Goal: Task Accomplishment & Management: Use online tool/utility

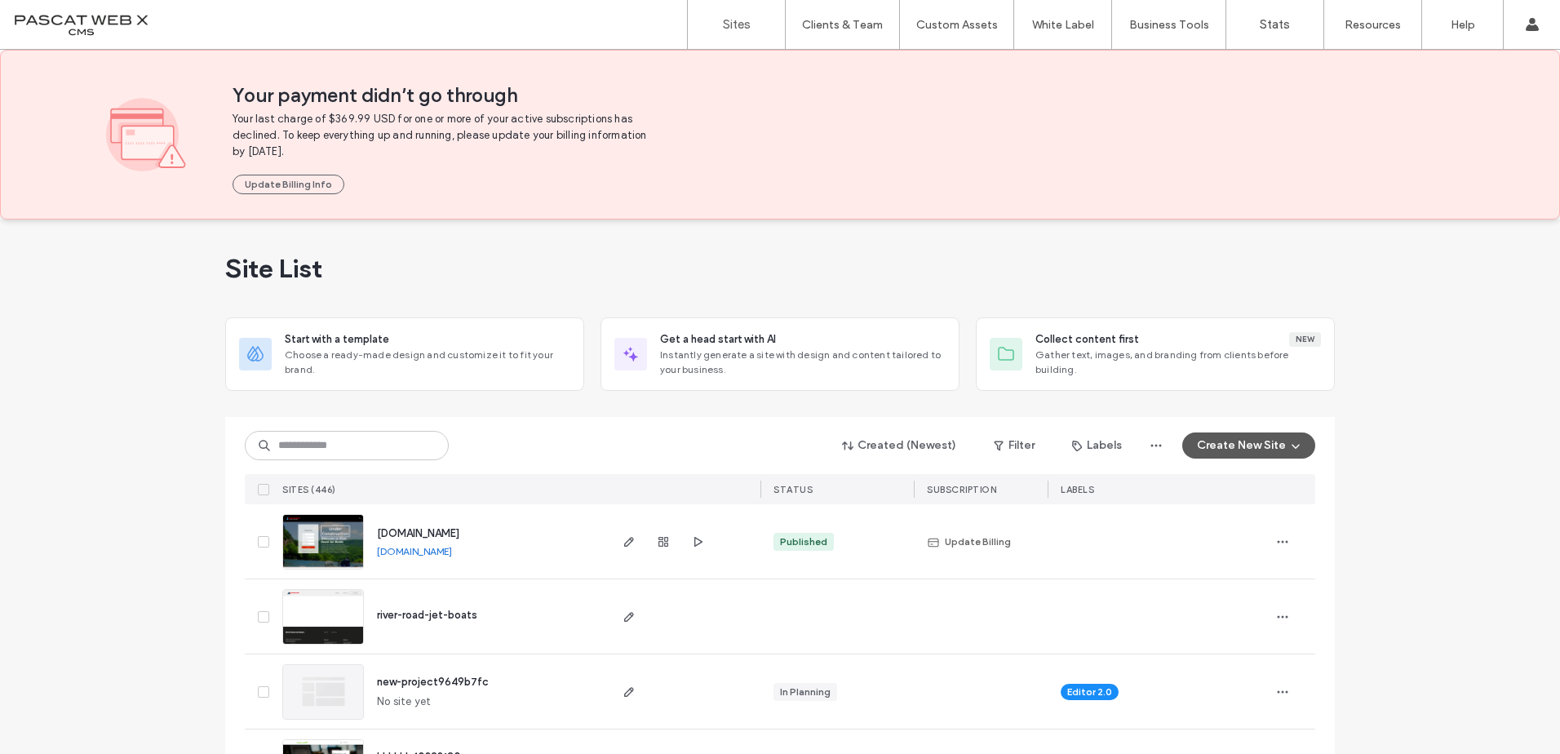
click at [1231, 438] on button "Create New Site" at bounding box center [1248, 445] width 133 height 26
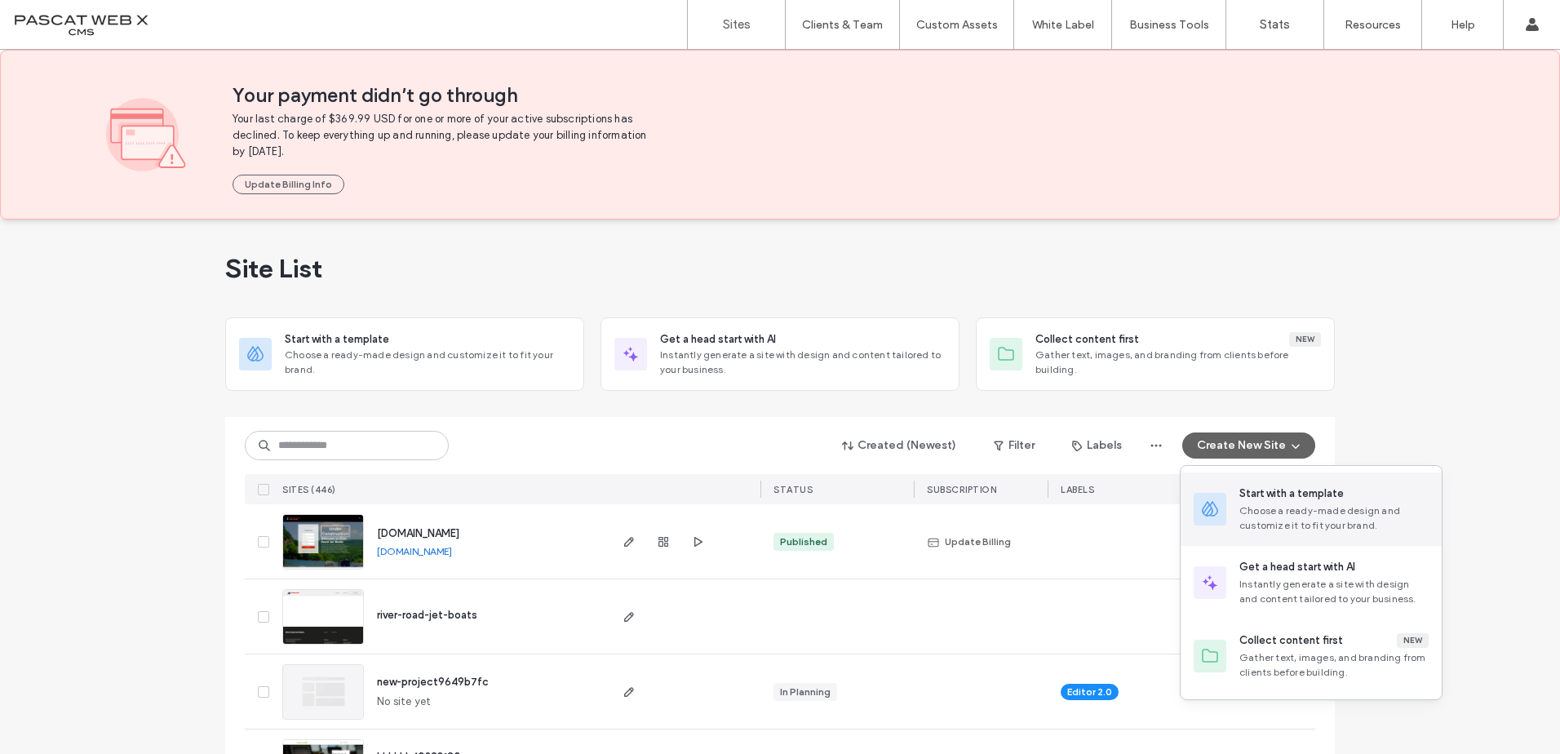
click at [1270, 502] on div "Start with a template Choose a ready-made design and customize it to fit your b…" at bounding box center [1333, 508] width 189 height 47
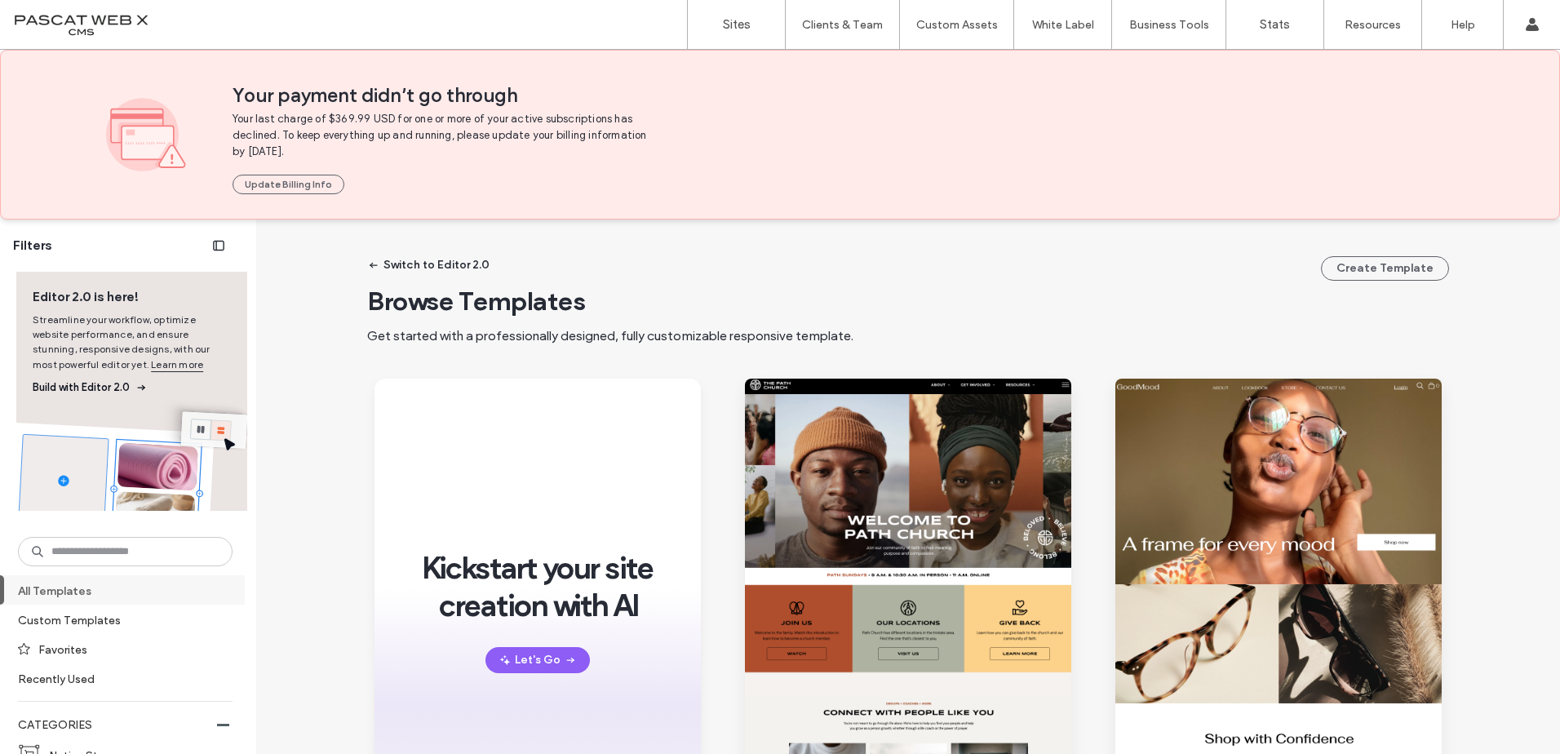
scroll to position [326, 0]
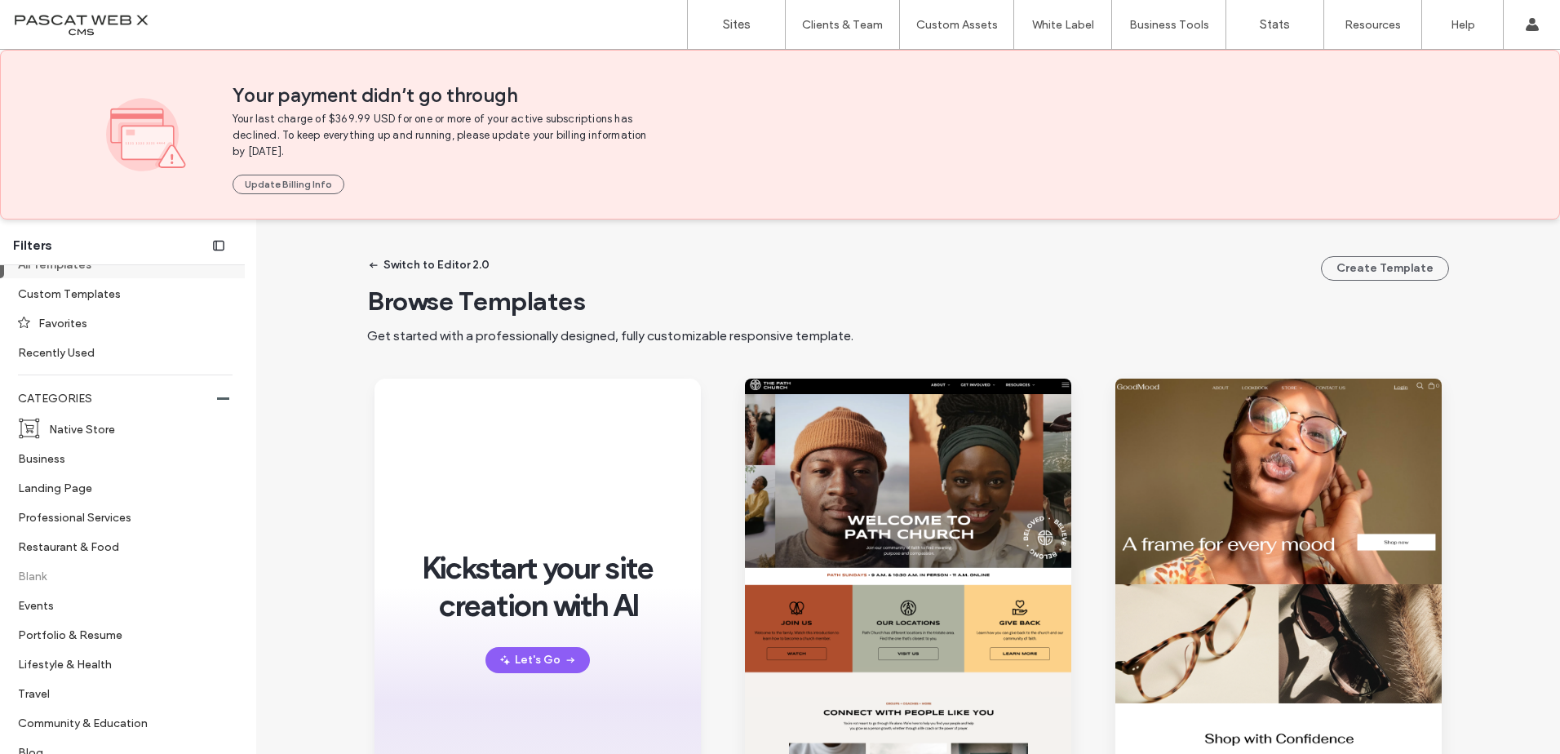
click at [42, 586] on label "Blank" at bounding box center [118, 575] width 201 height 29
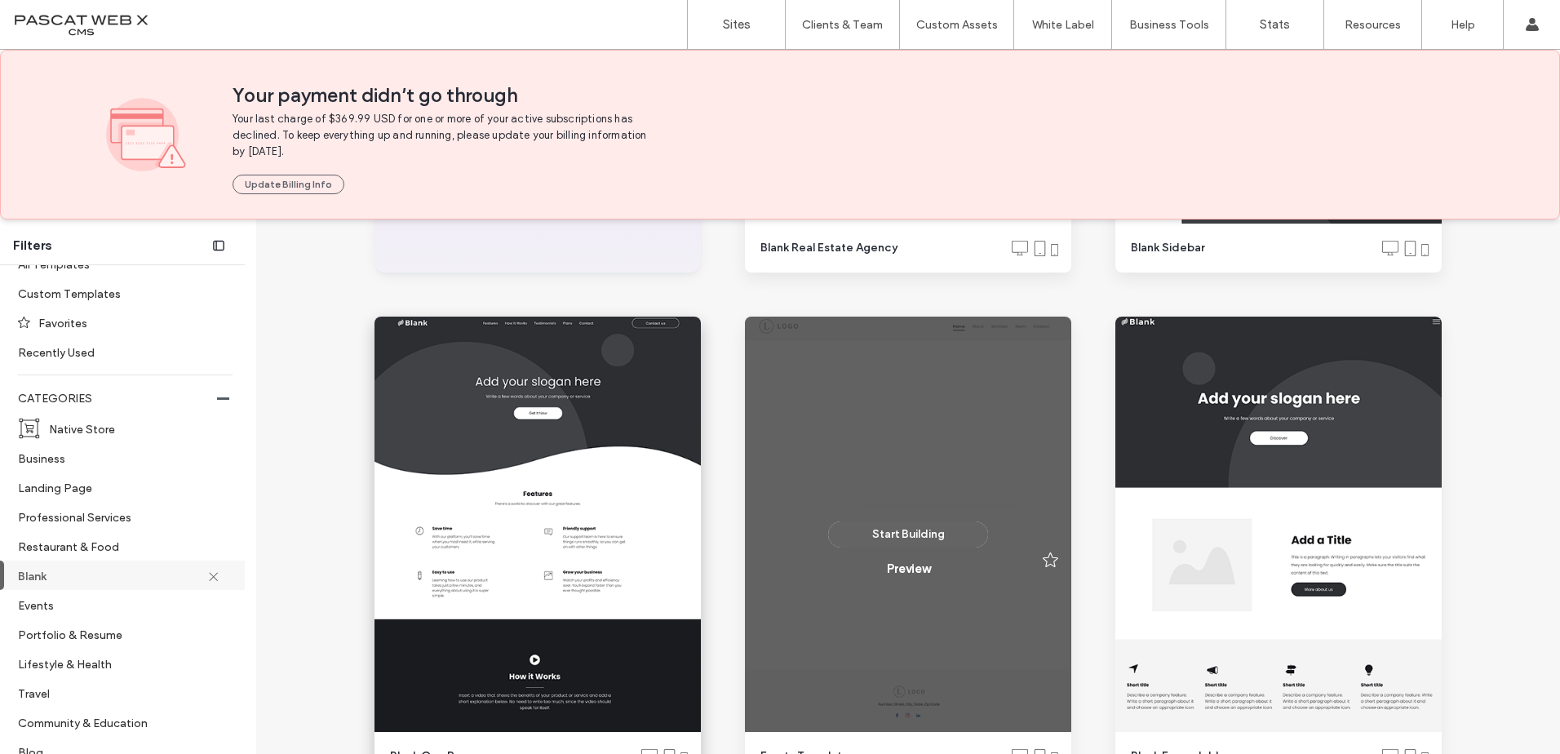
scroll to position [571, 0]
click at [908, 528] on button "Start Building" at bounding box center [908, 533] width 160 height 26
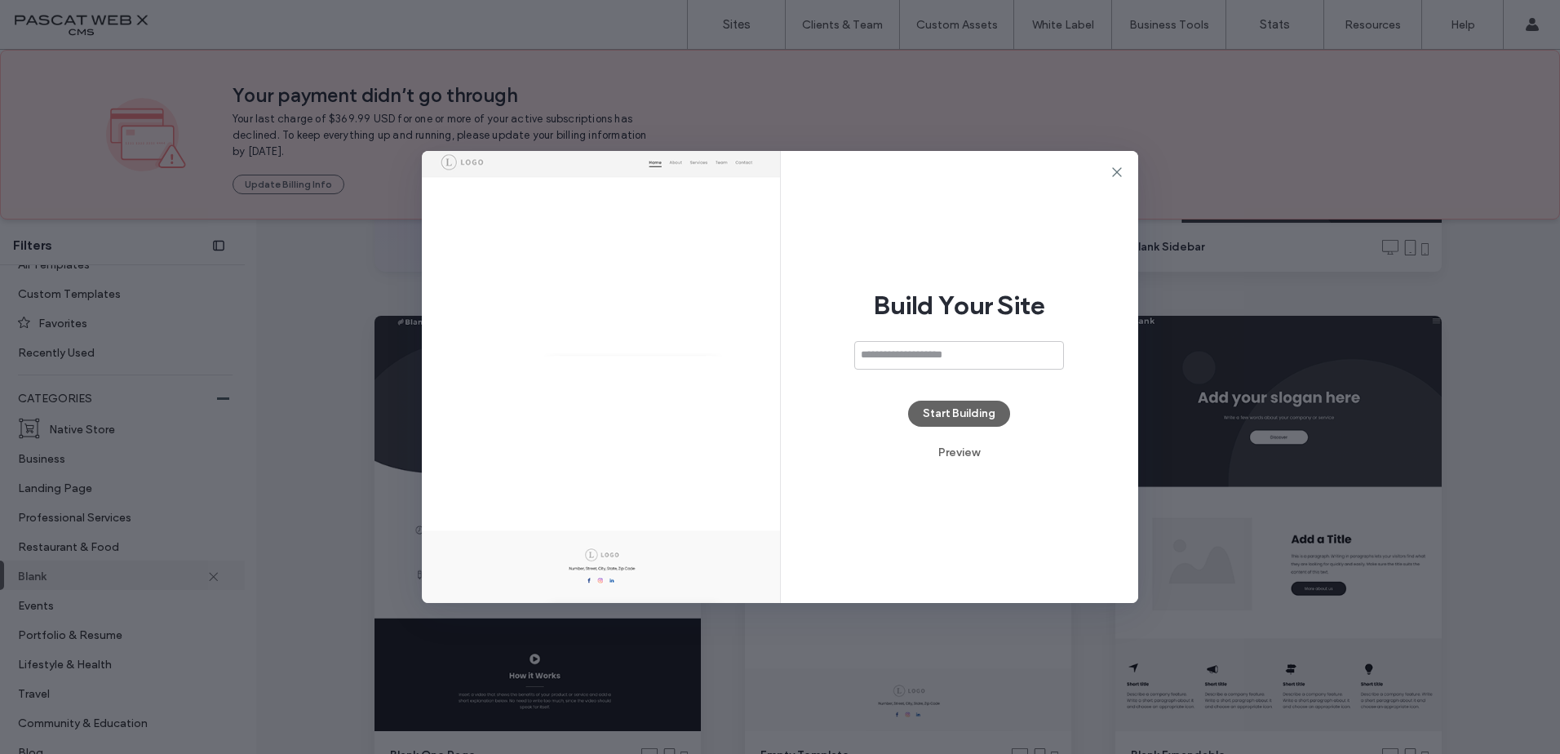
click at [911, 356] on input at bounding box center [959, 355] width 210 height 29
type input "*******"
click at [940, 410] on button "Start Building" at bounding box center [959, 413] width 102 height 26
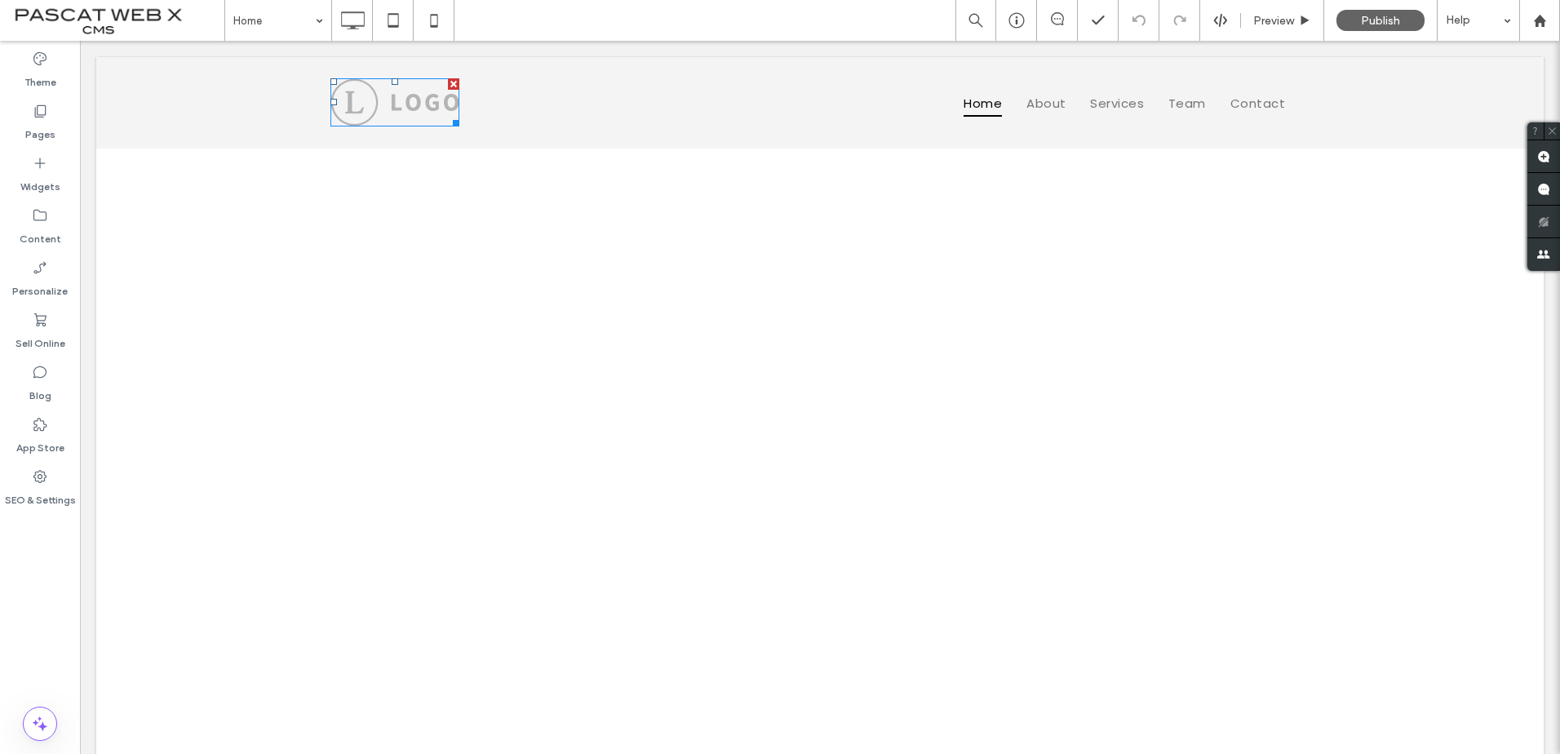
click at [448, 83] on div at bounding box center [453, 83] width 11 height 11
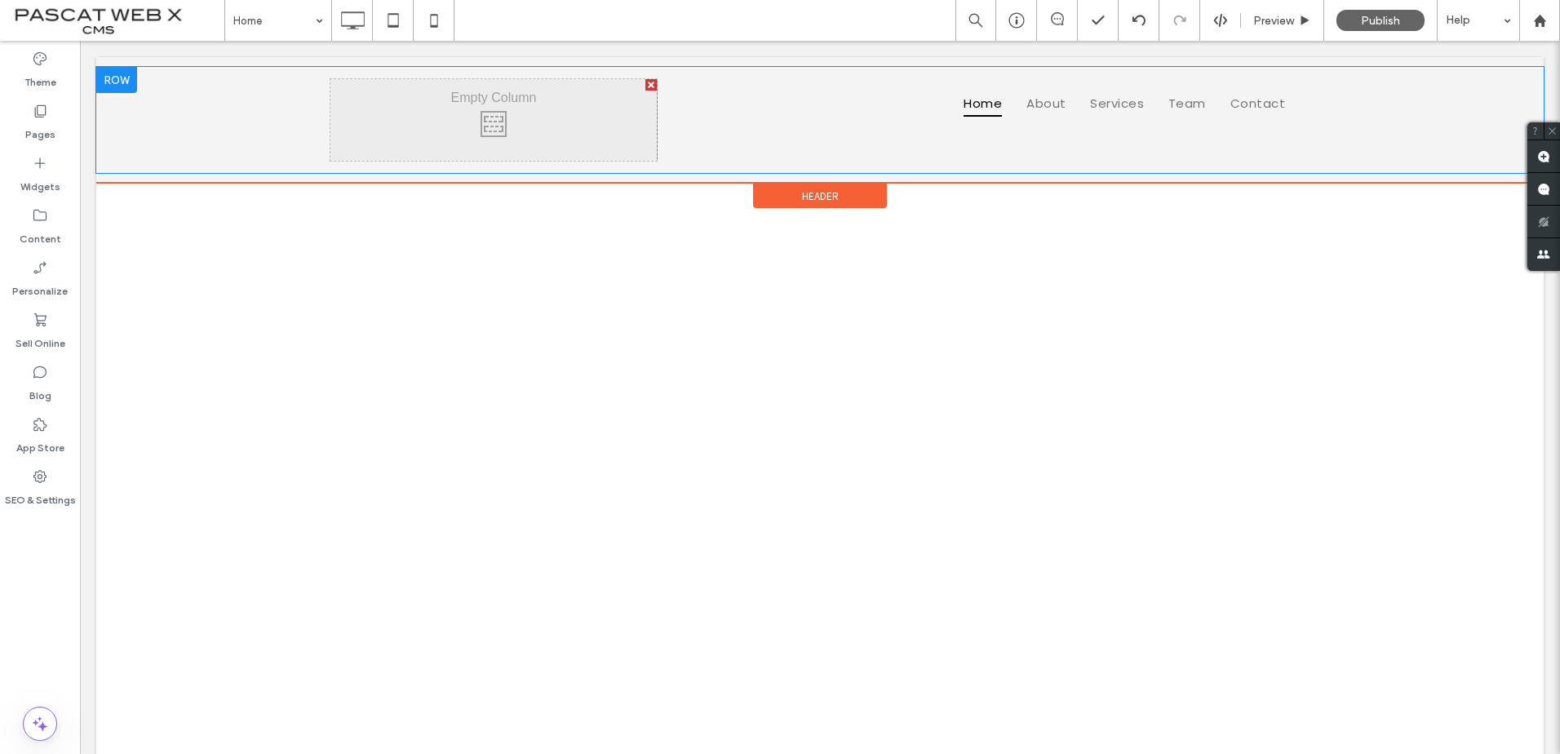
click at [134, 82] on div at bounding box center [116, 80] width 41 height 26
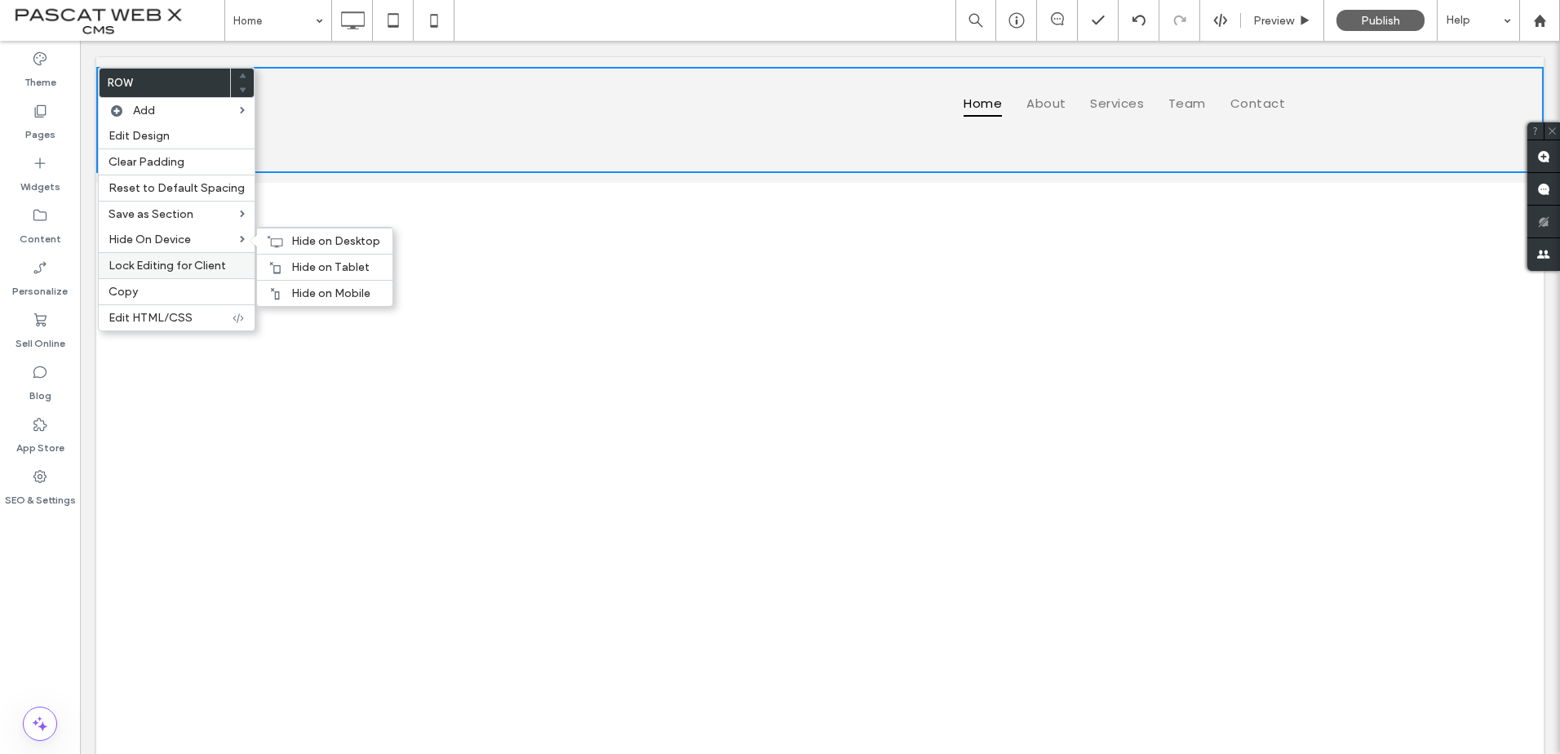
drag, startPoint x: 323, startPoint y: 290, endPoint x: 232, endPoint y: 252, distance: 98.8
click at [322, 290] on span "Hide on Mobile" at bounding box center [330, 293] width 79 height 14
click at [279, 268] on div "Hide on Tablet" at bounding box center [324, 267] width 135 height 26
click at [309, 246] on span "Hide on Desktop" at bounding box center [335, 241] width 89 height 14
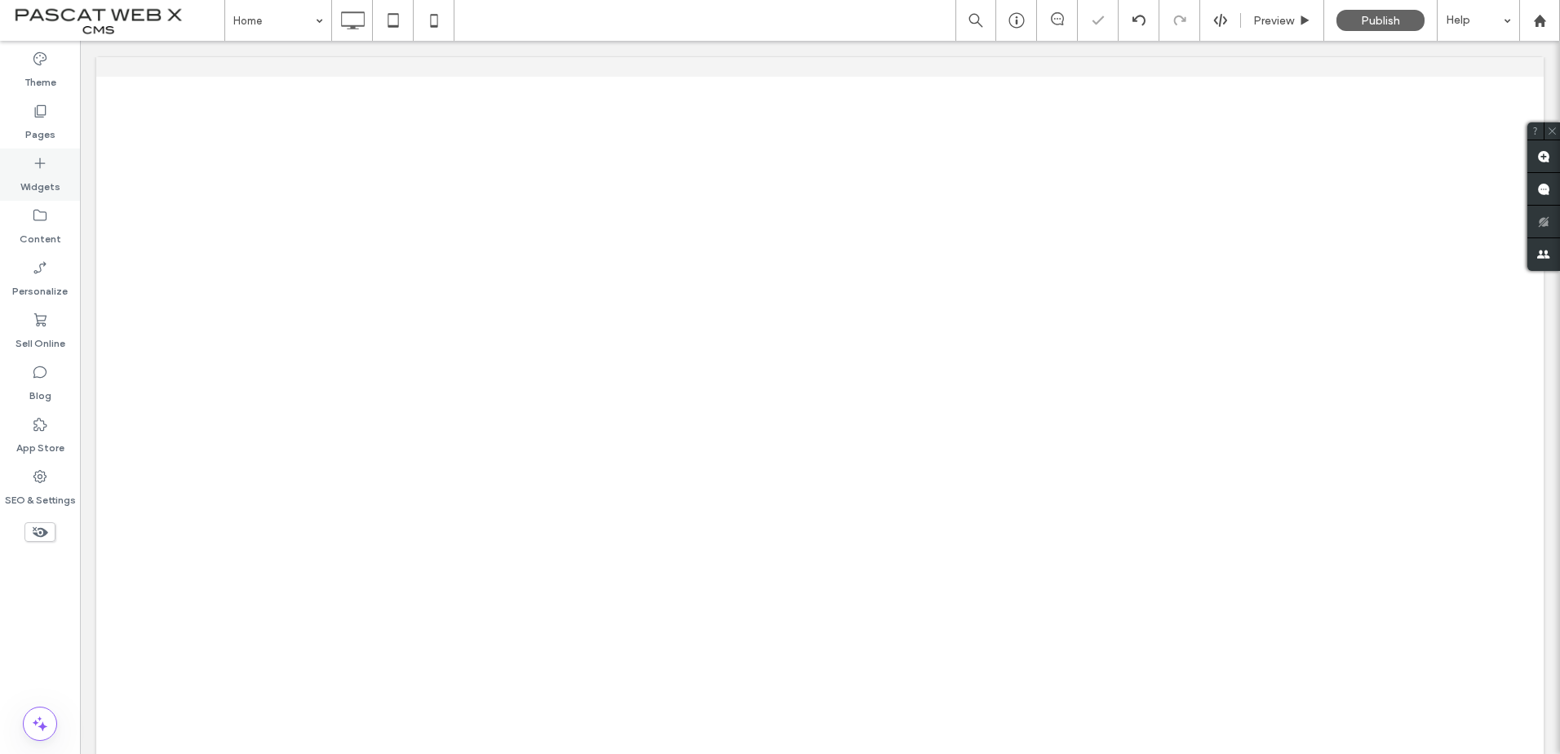
click at [32, 159] on icon at bounding box center [40, 163] width 16 height 16
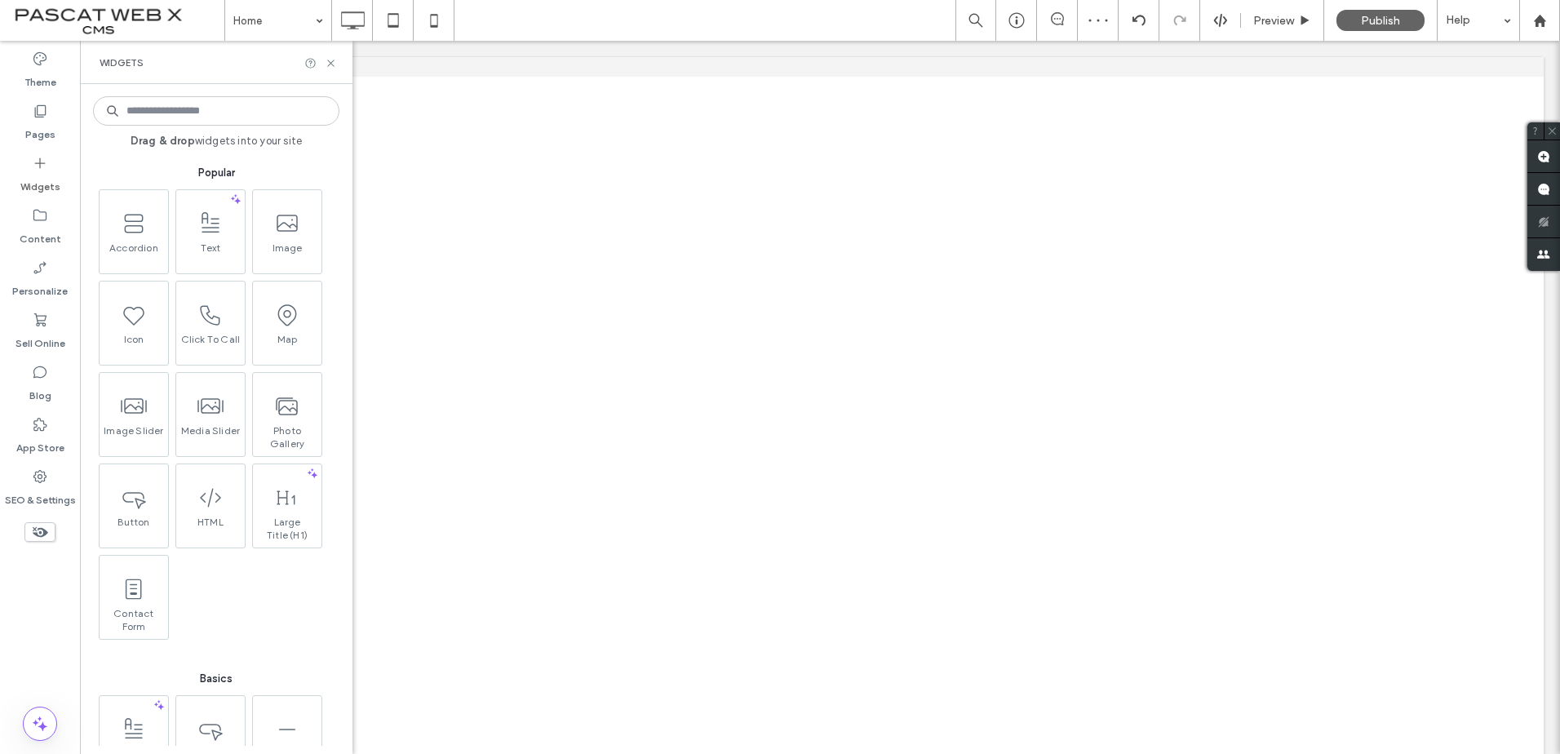
click at [192, 113] on input at bounding box center [216, 110] width 246 height 29
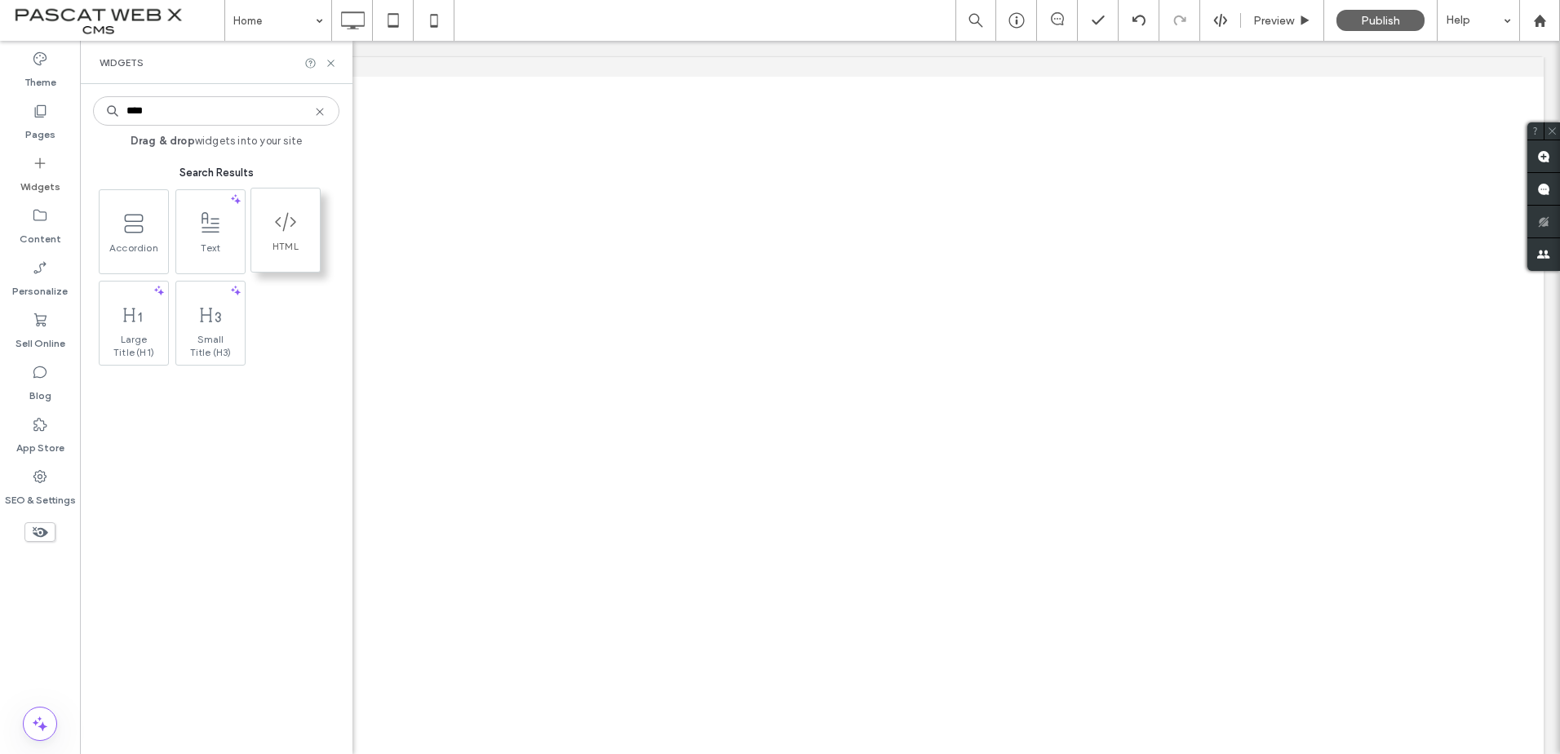
type input "****"
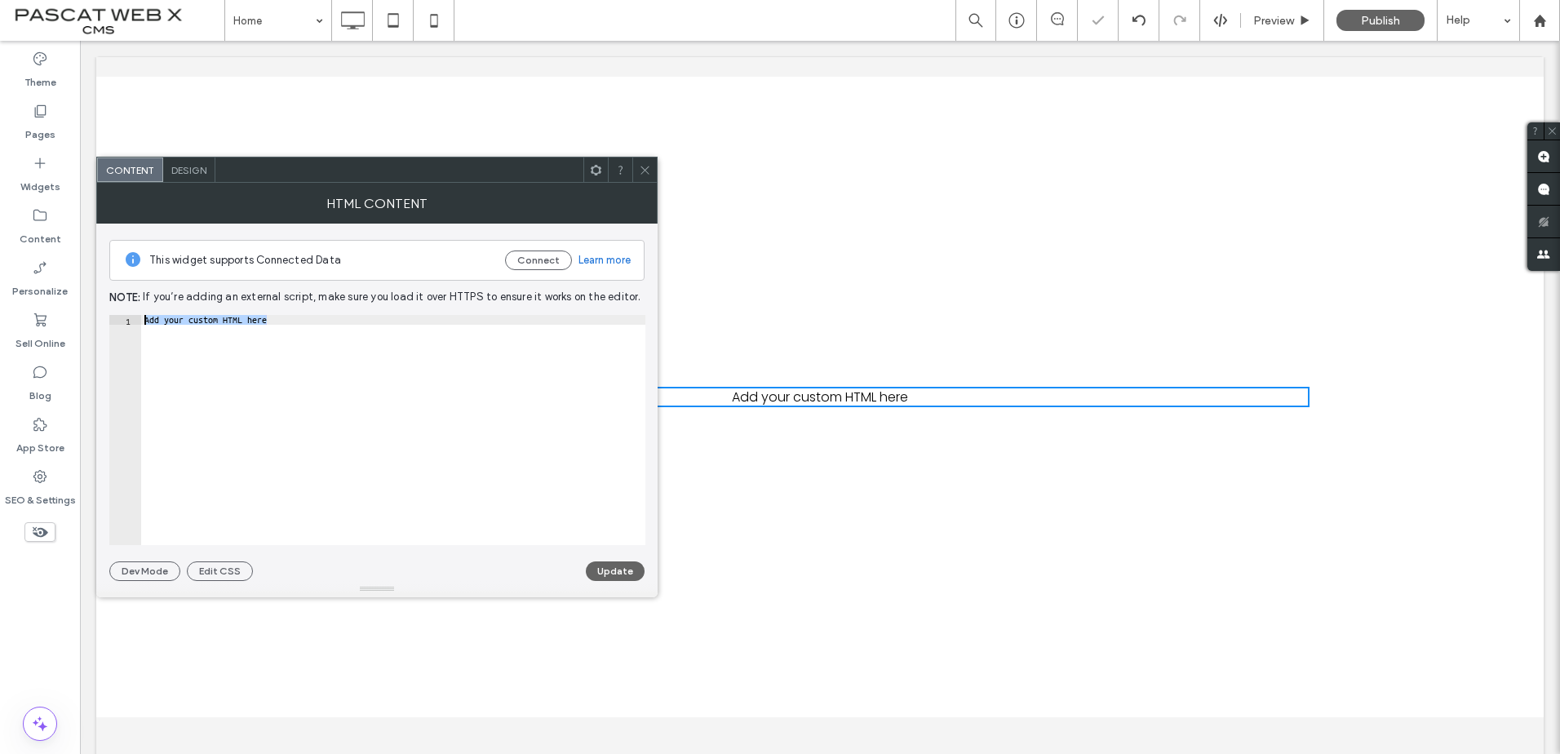
drag, startPoint x: 357, startPoint y: 358, endPoint x: 206, endPoint y: 347, distance: 151.3
paste textarea "Cursor at row 1"
type textarea "*******"
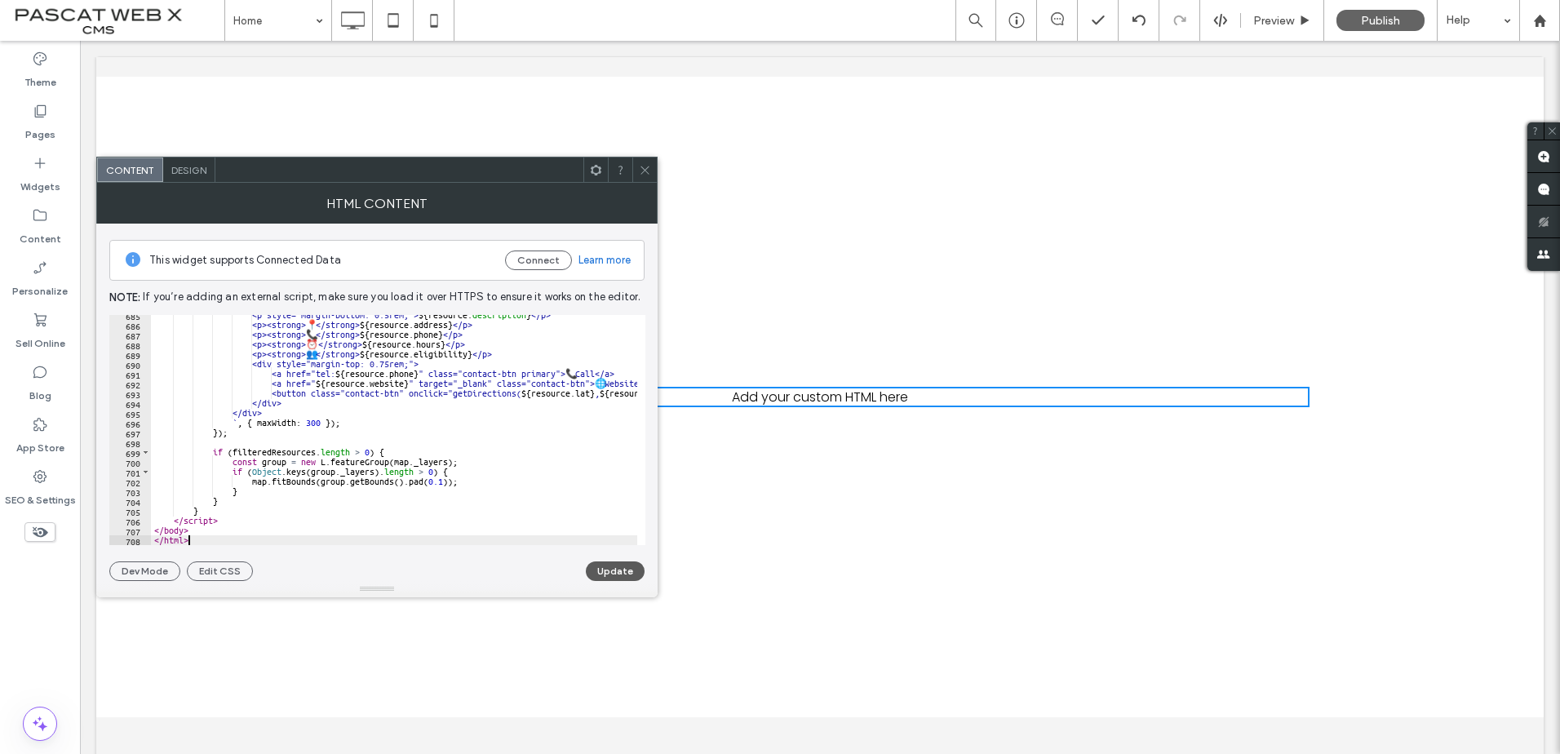
click at [598, 567] on button "Update" at bounding box center [615, 571] width 59 height 20
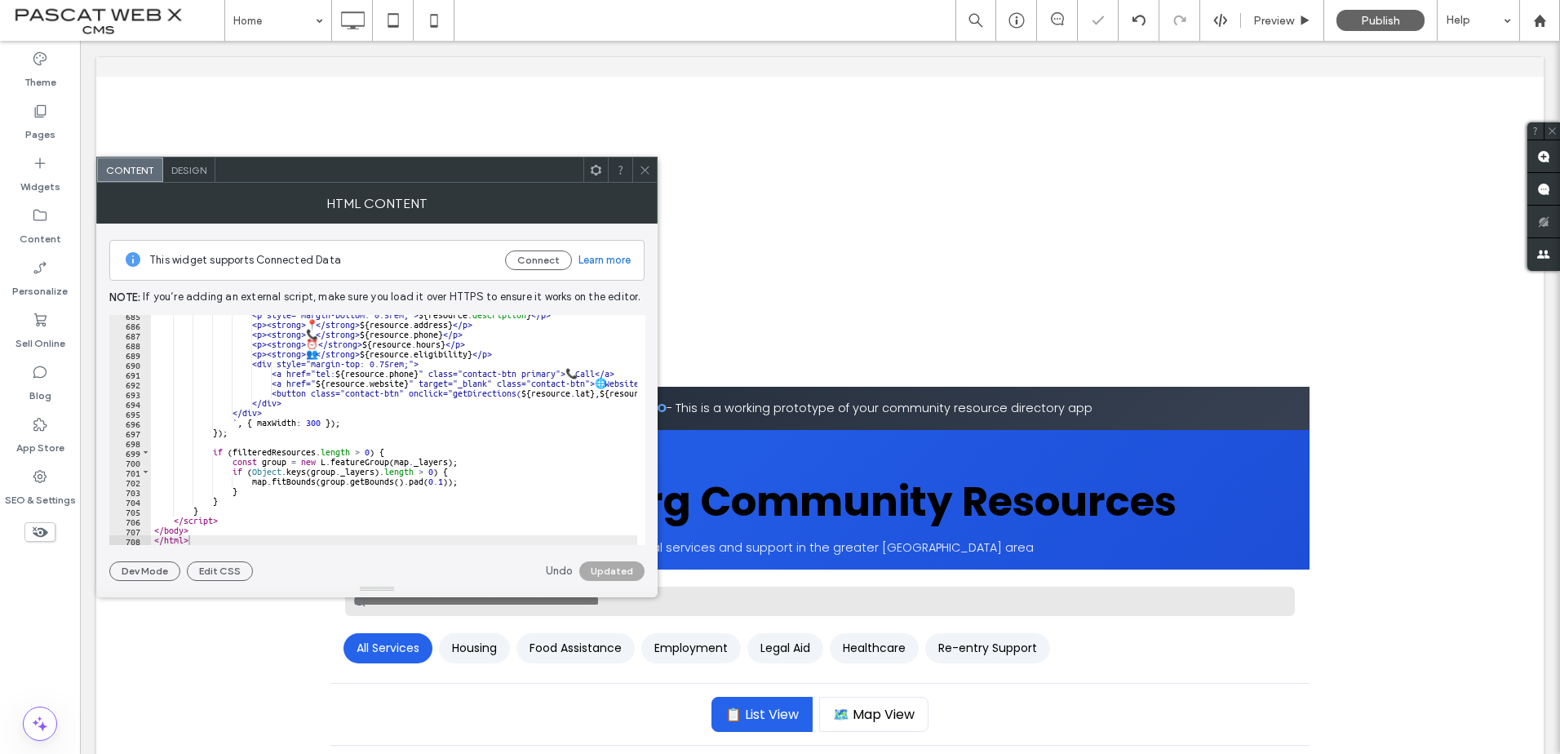
click at [637, 175] on div at bounding box center [644, 169] width 24 height 24
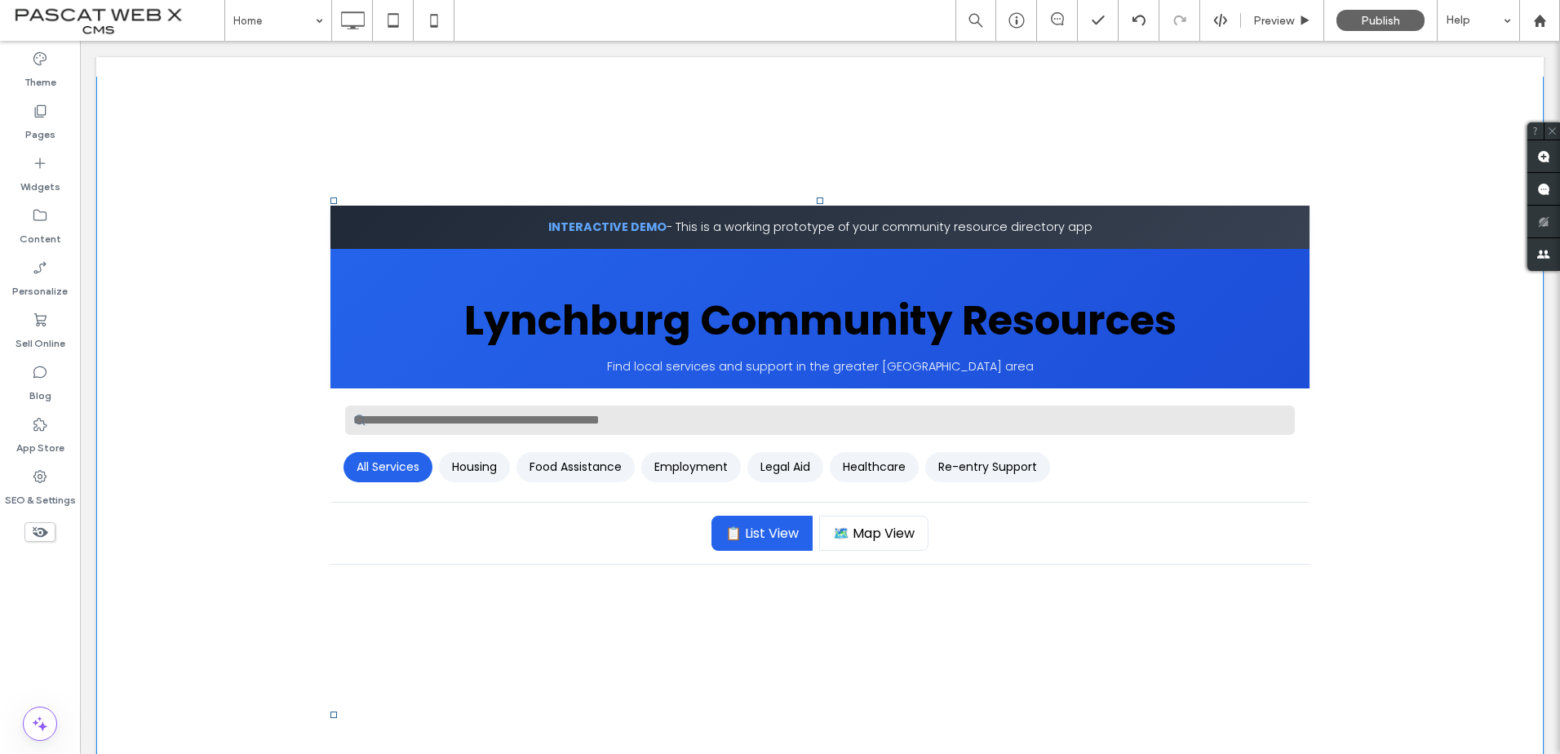
scroll to position [163, 0]
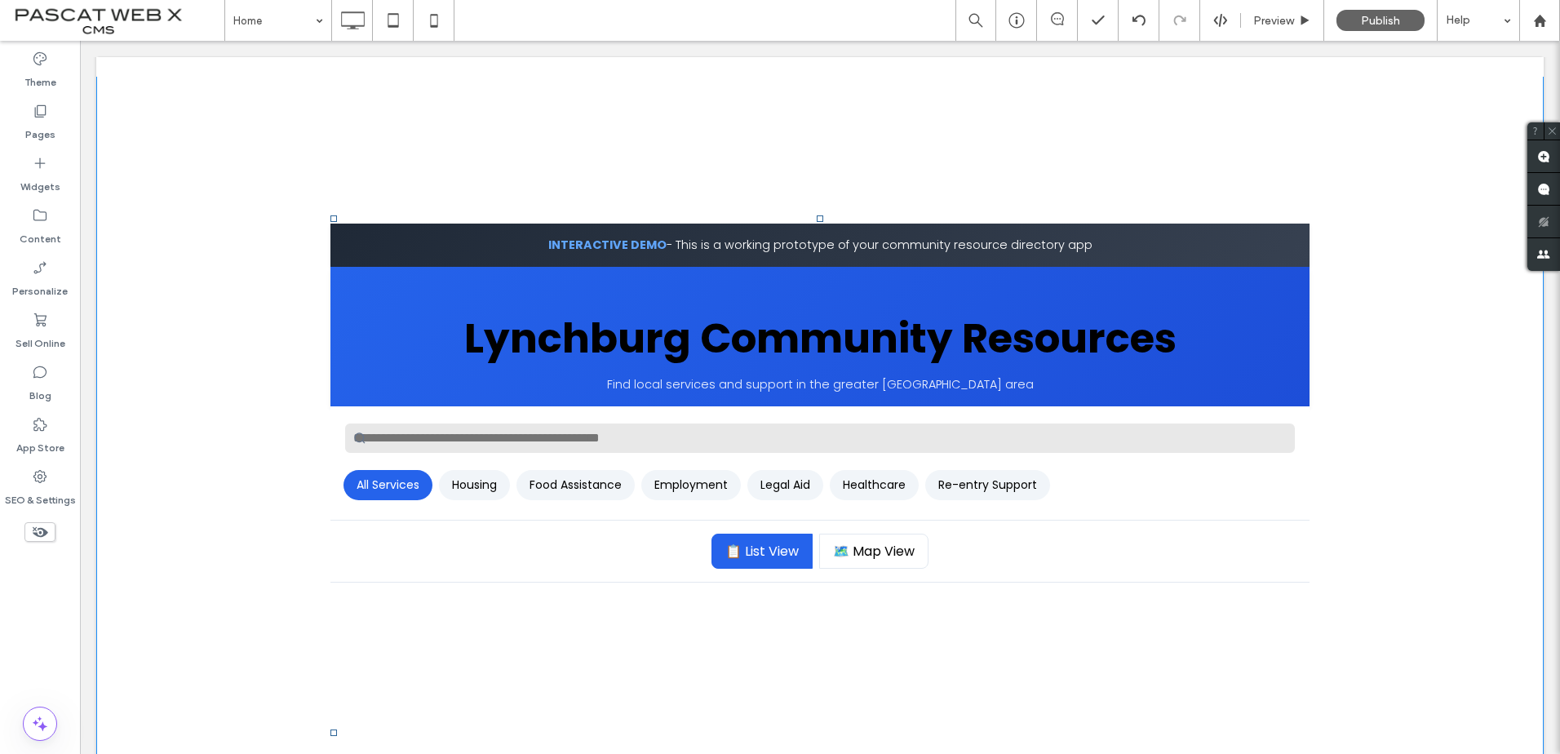
click at [486, 486] on button "Housing" at bounding box center [474, 485] width 71 height 30
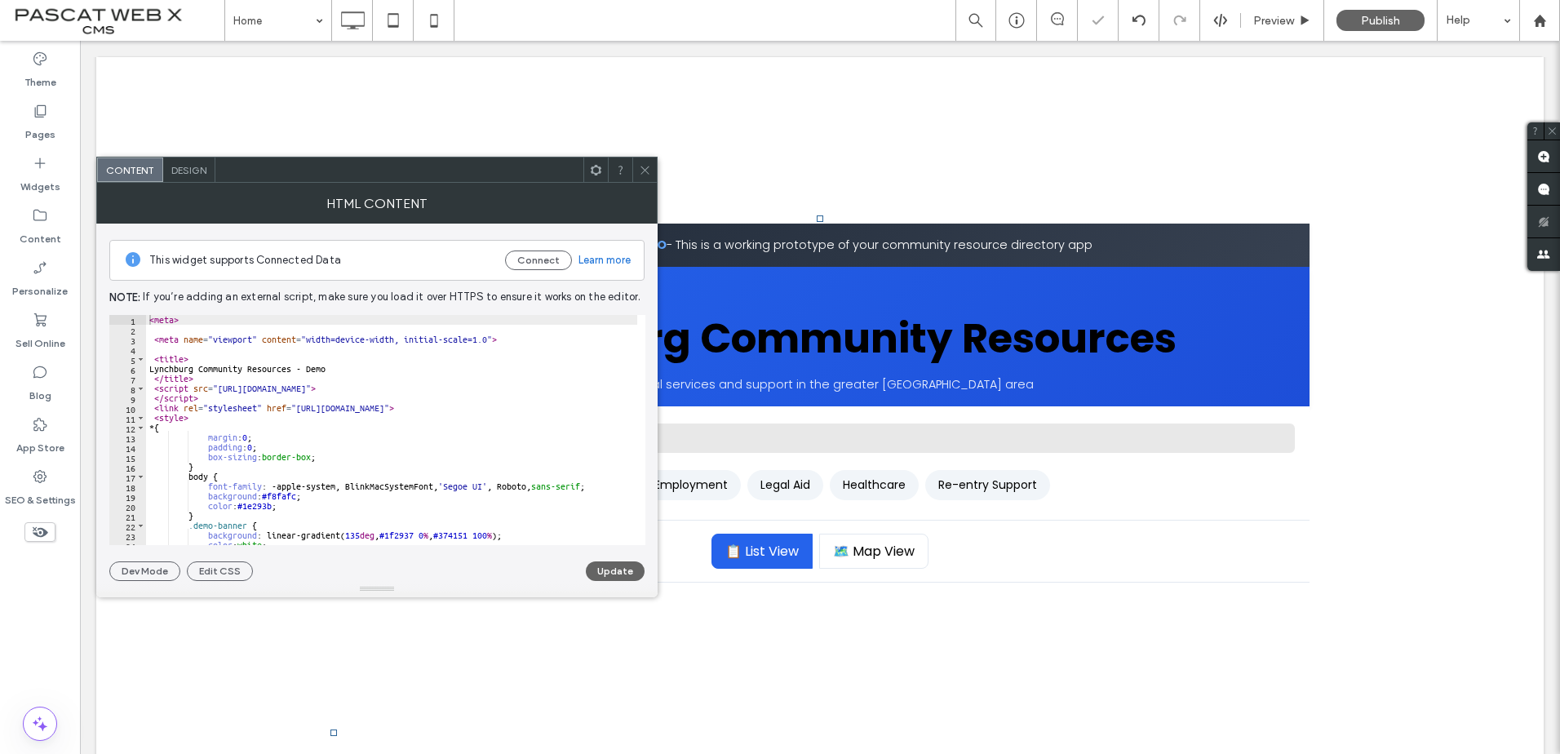
drag, startPoint x: 645, startPoint y: 176, endPoint x: 636, endPoint y: 175, distance: 9.0
click at [646, 174] on span at bounding box center [645, 169] width 12 height 24
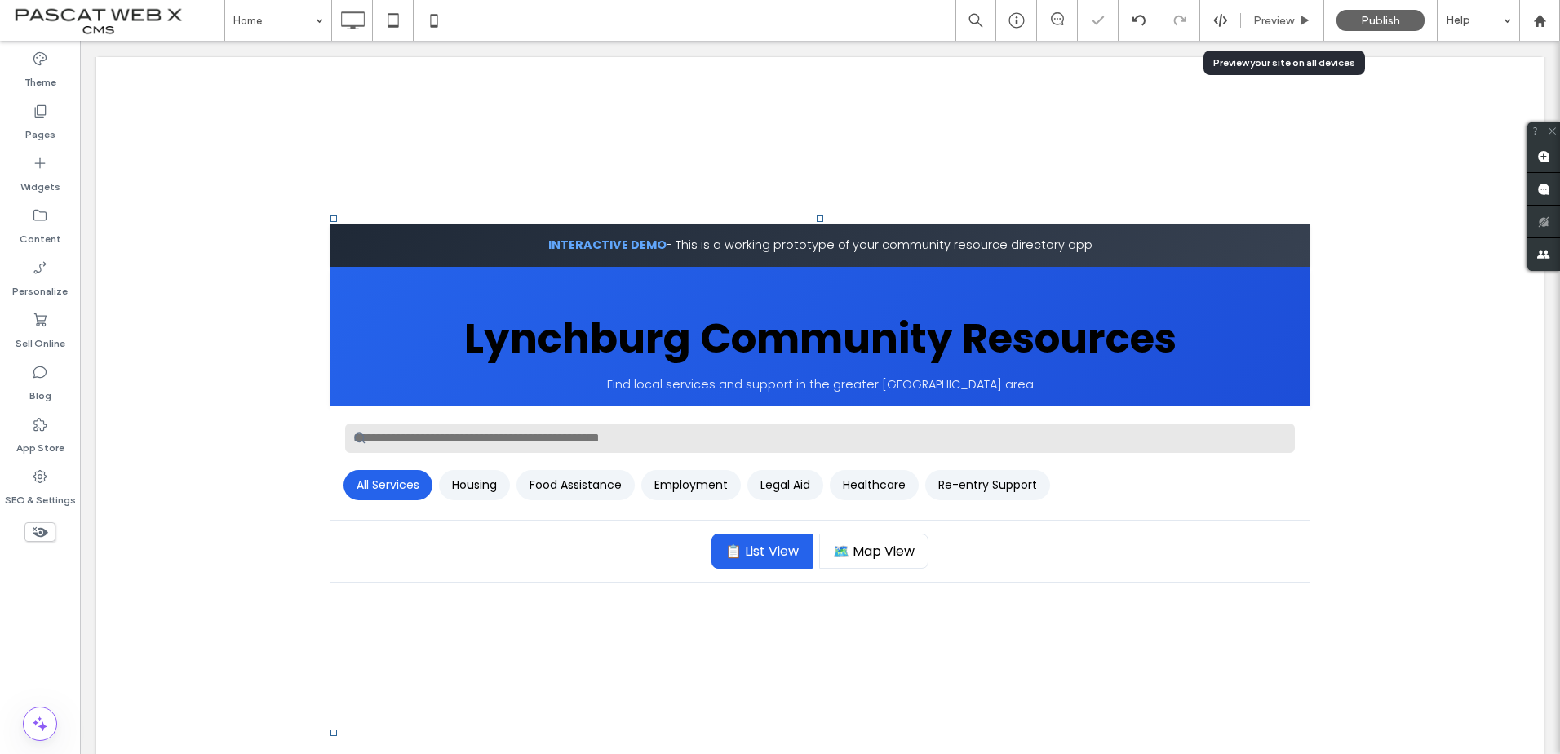
click at [1259, 24] on span "Preview" at bounding box center [1273, 21] width 41 height 14
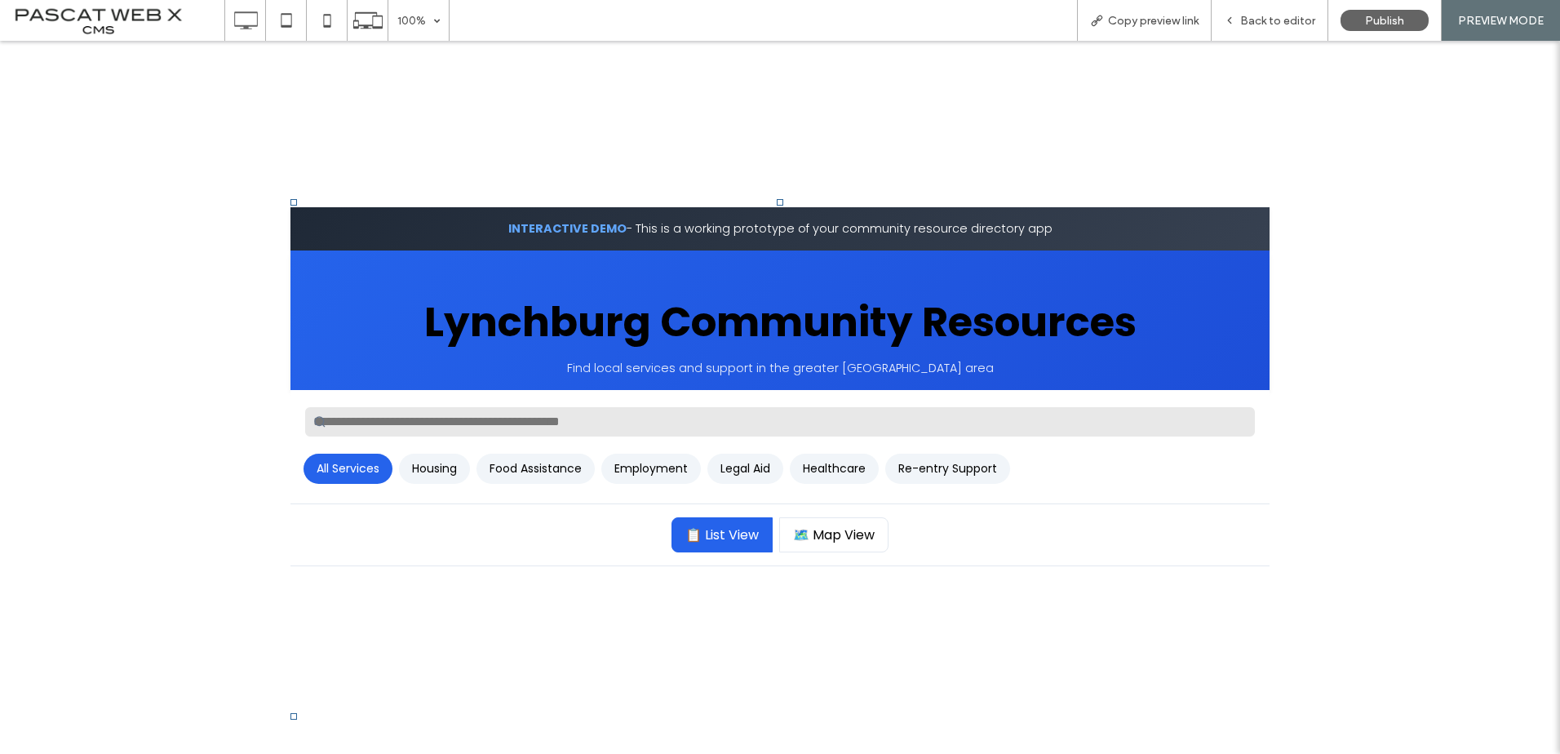
click at [423, 462] on button "Housing" at bounding box center [434, 469] width 71 height 30
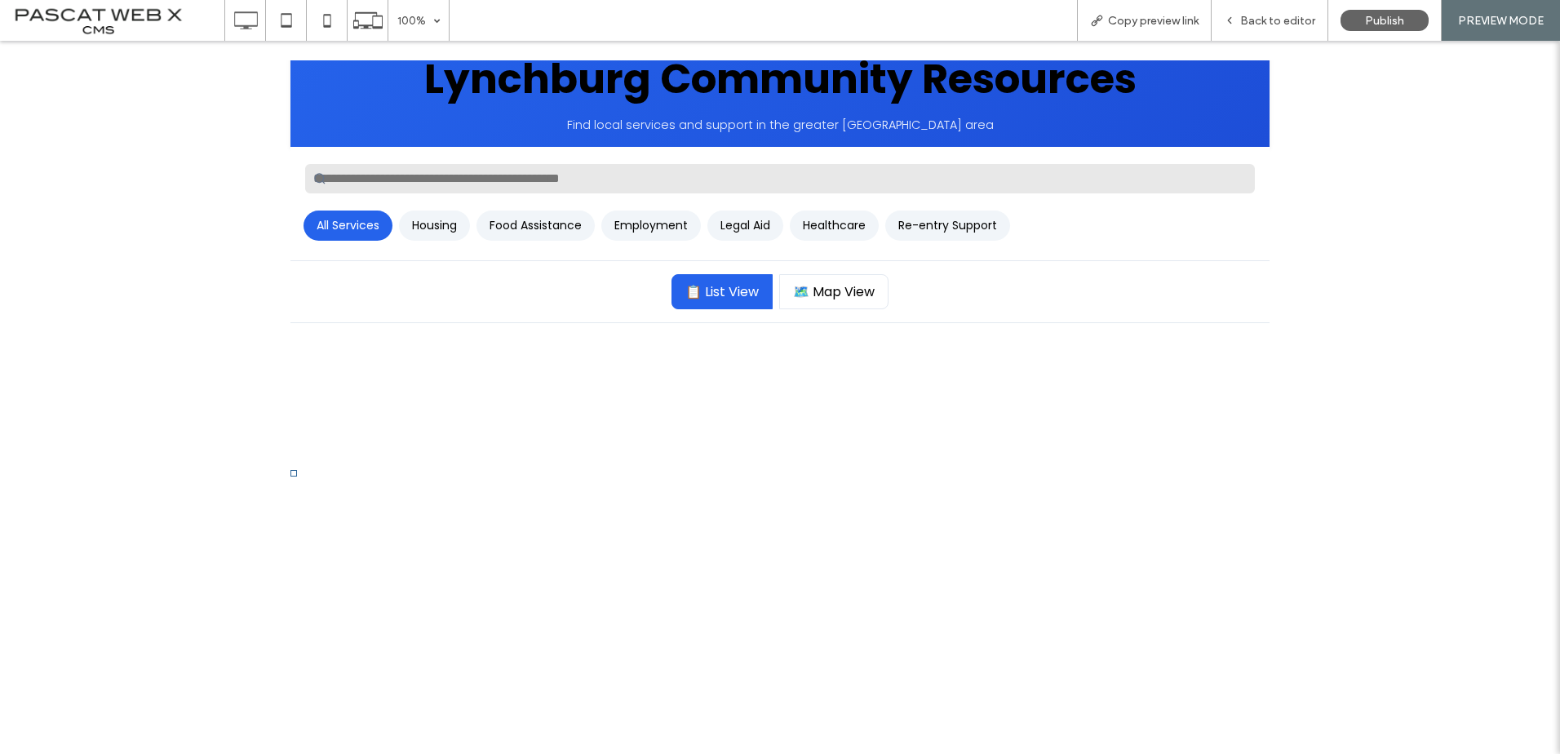
scroll to position [408, 0]
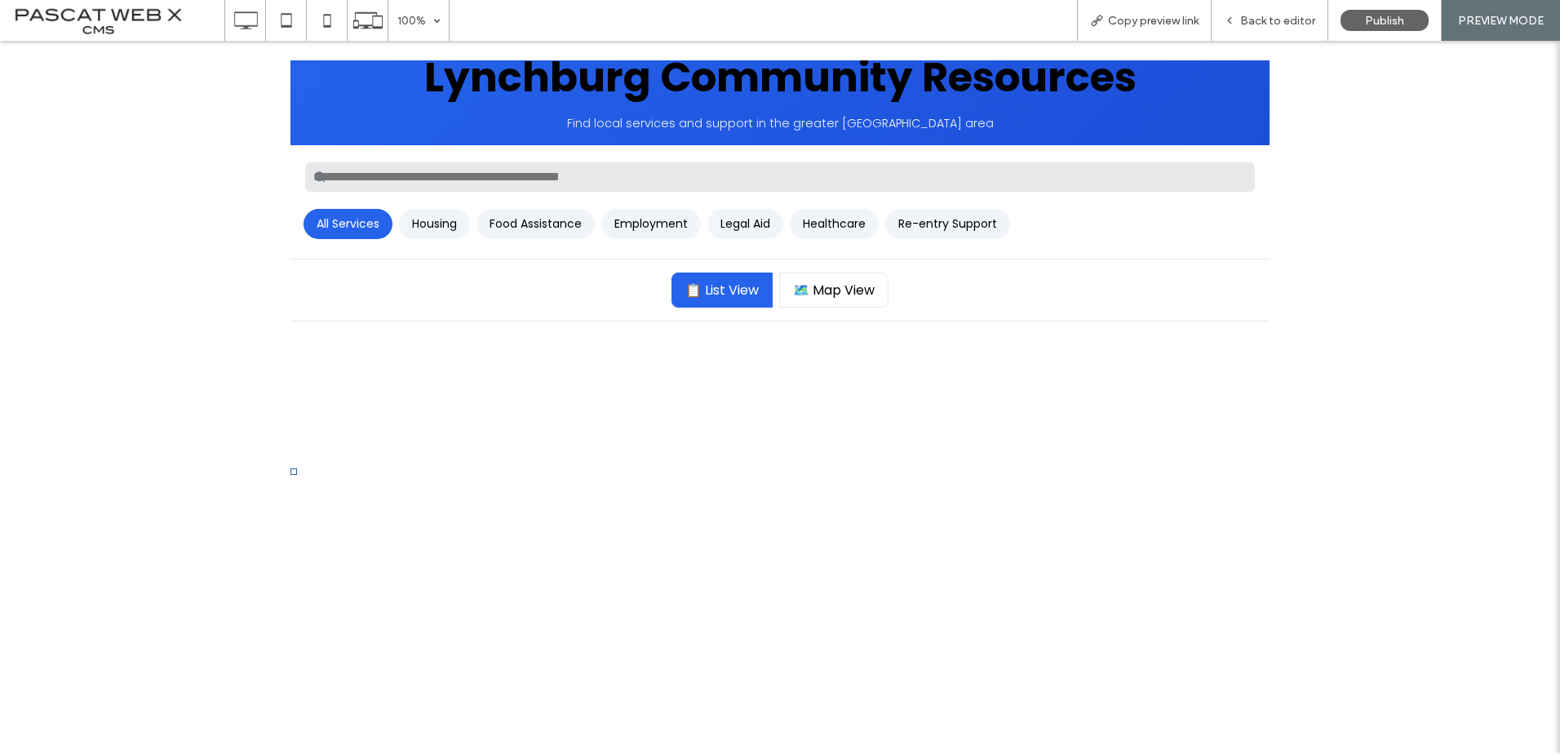
click at [548, 219] on button "Food Assistance" at bounding box center [535, 224] width 118 height 30
click at [636, 225] on button "Employment" at bounding box center [651, 224] width 100 height 30
click at [749, 307] on div "📋 List View 🗺️ Map View" at bounding box center [779, 290] width 979 height 62
click at [818, 296] on button "🗺️ Map View" at bounding box center [833, 289] width 109 height 35
drag, startPoint x: 725, startPoint y: 289, endPoint x: 848, endPoint y: 215, distance: 143.4
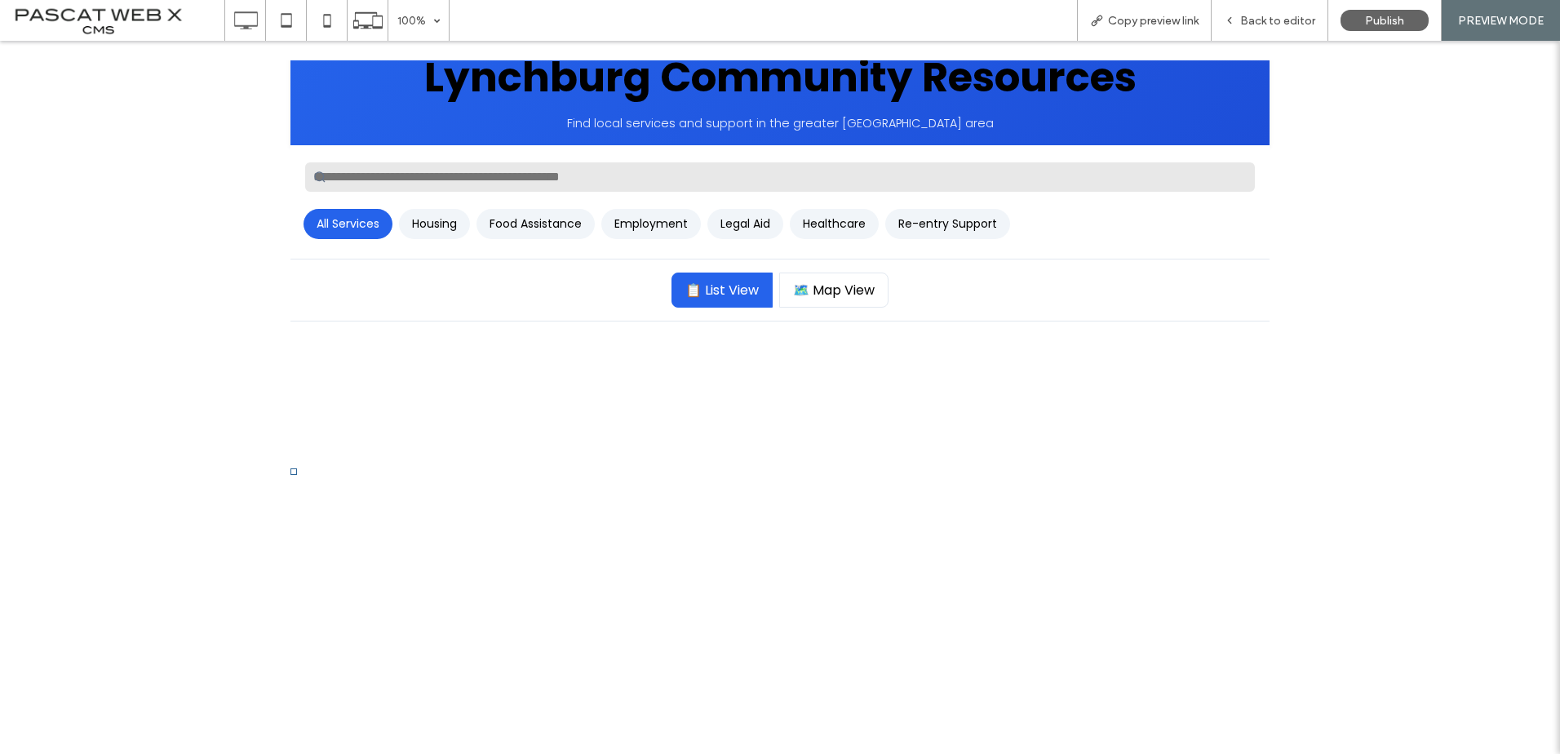
click at [725, 285] on button "📋 List View" at bounding box center [721, 289] width 101 height 35
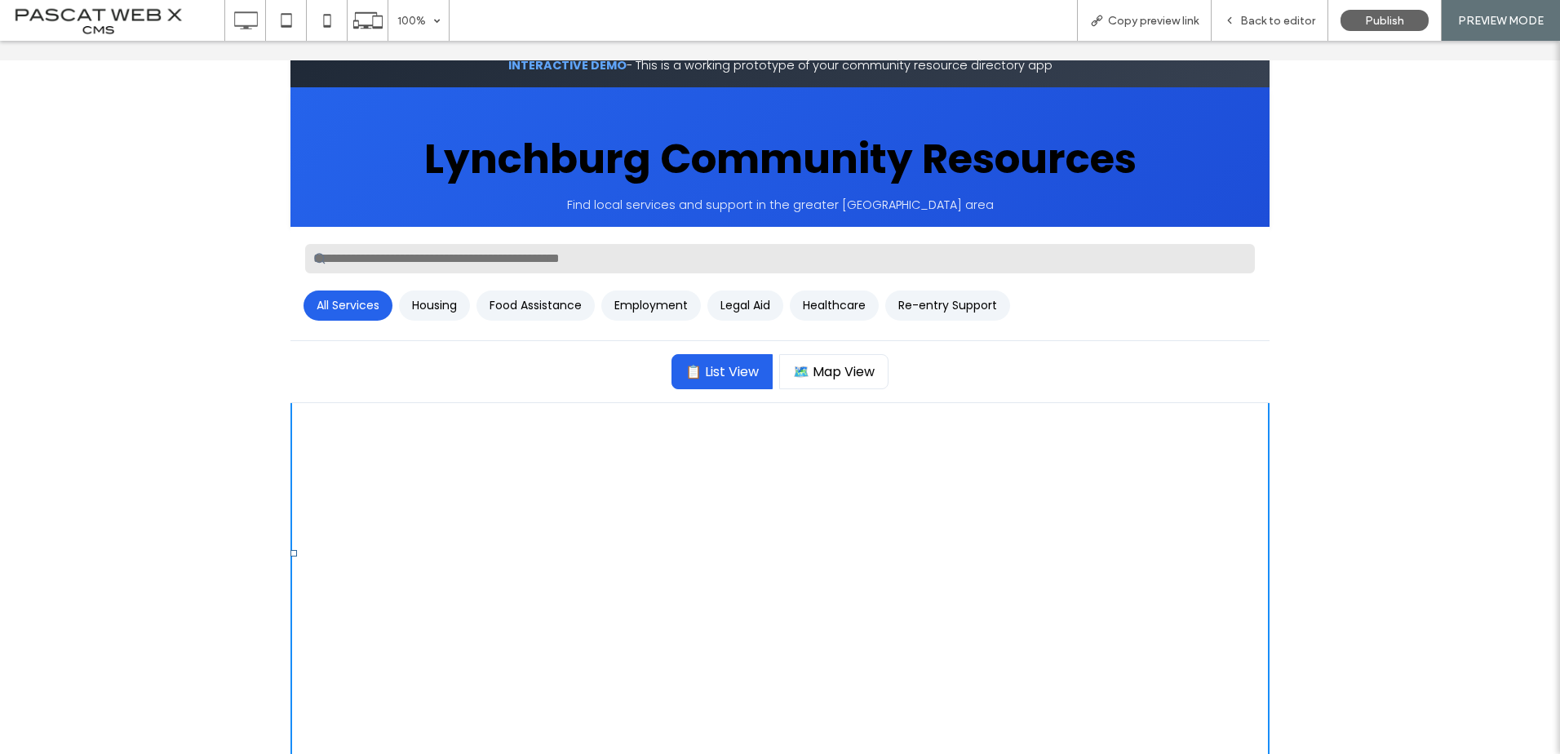
scroll to position [0, 0]
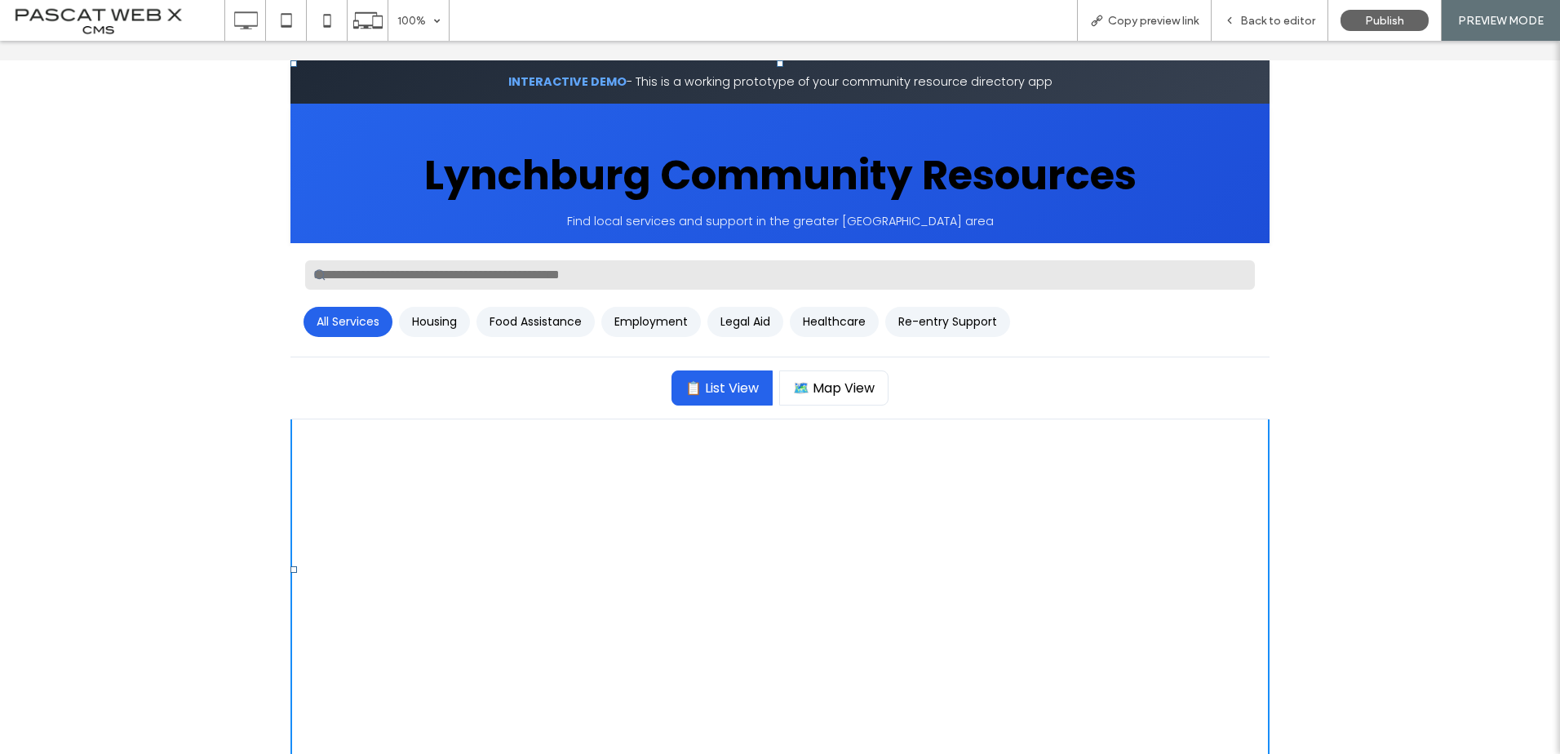
drag, startPoint x: 774, startPoint y: 201, endPoint x: 779, endPoint y: -85, distance: 285.5
